Goal: Information Seeking & Learning: Learn about a topic

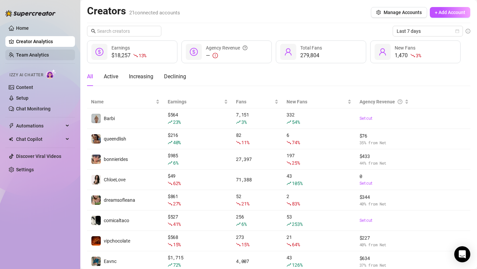
click at [37, 53] on link "Team Analytics" at bounding box center [32, 54] width 33 height 5
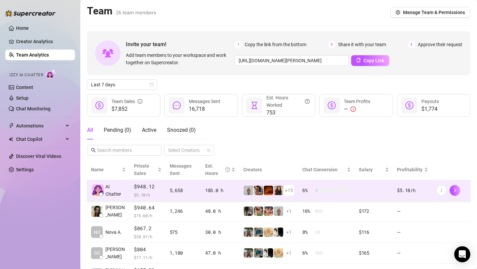
scroll to position [7, 0]
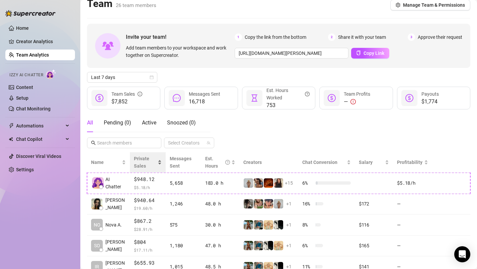
click at [155, 161] on div "Private Sales" at bounding box center [147, 162] width 27 height 15
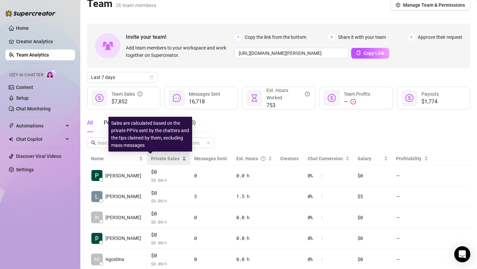
click at [162, 158] on span "Private Sales" at bounding box center [165, 158] width 28 height 5
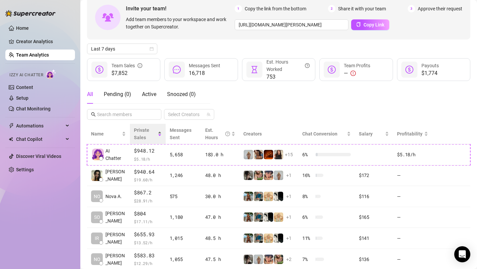
scroll to position [38, 0]
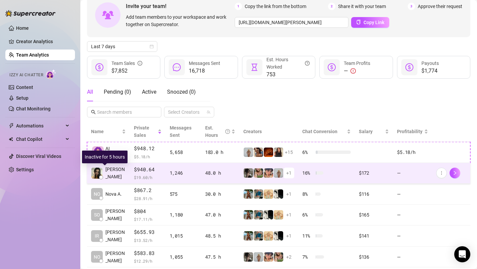
click at [115, 172] on span "[PERSON_NAME]" at bounding box center [115, 173] width 20 height 15
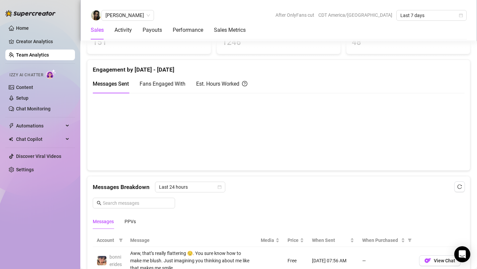
scroll to position [299, 0]
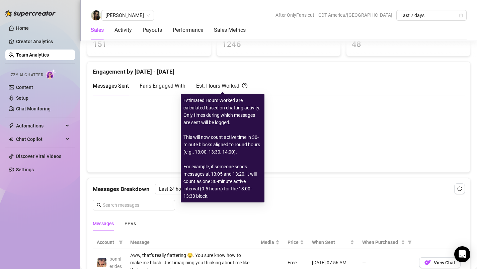
click at [220, 88] on div "Est. Hours Worked" at bounding box center [221, 86] width 51 height 8
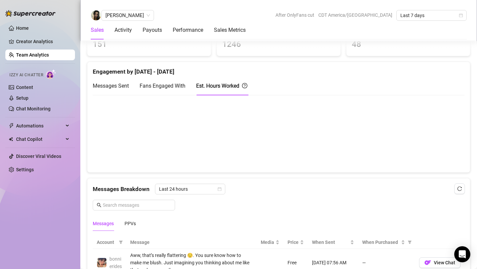
click at [176, 87] on span "Fans Engaged With" at bounding box center [163, 86] width 46 height 6
click at [112, 86] on span "Messages Sent" at bounding box center [111, 86] width 36 height 6
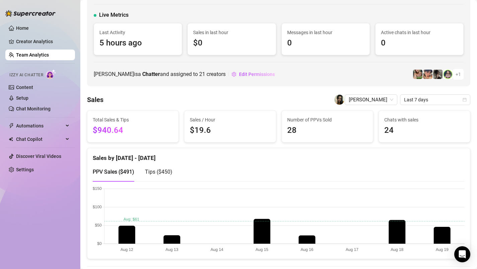
scroll to position [0, 0]
